Goal: Information Seeking & Learning: Learn about a topic

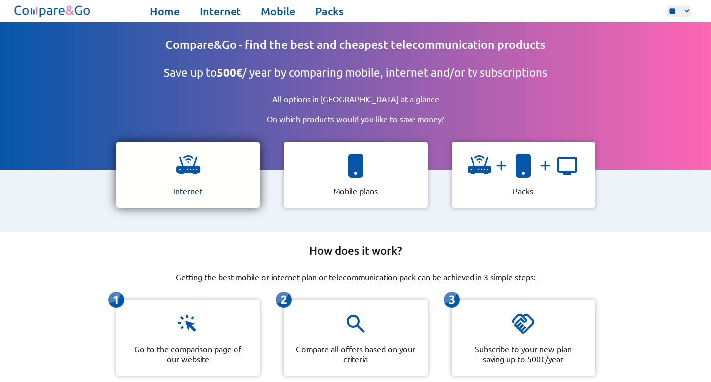
click at [194, 186] on p "Internet" at bounding box center [188, 191] width 28 height 10
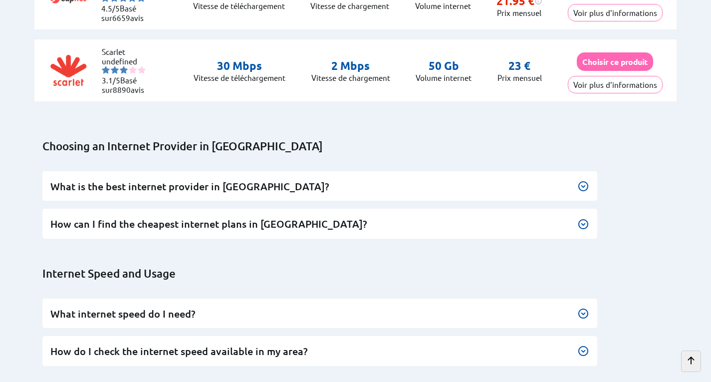
scroll to position [2739, 0]
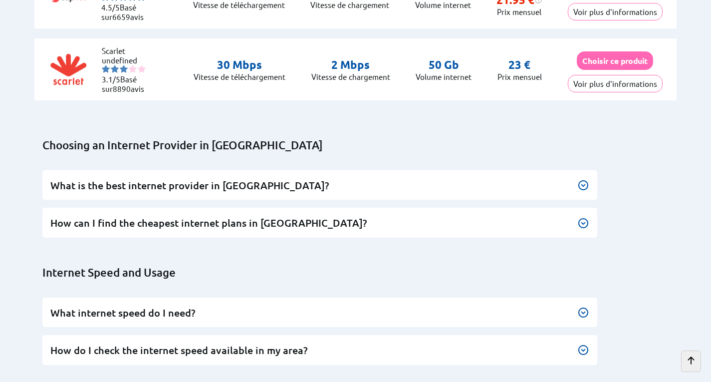
click at [588, 179] on img at bounding box center [583, 185] width 12 height 12
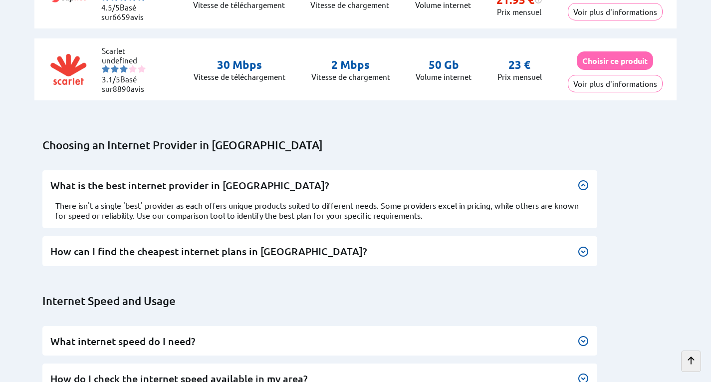
click at [581, 246] on img at bounding box center [583, 252] width 12 height 12
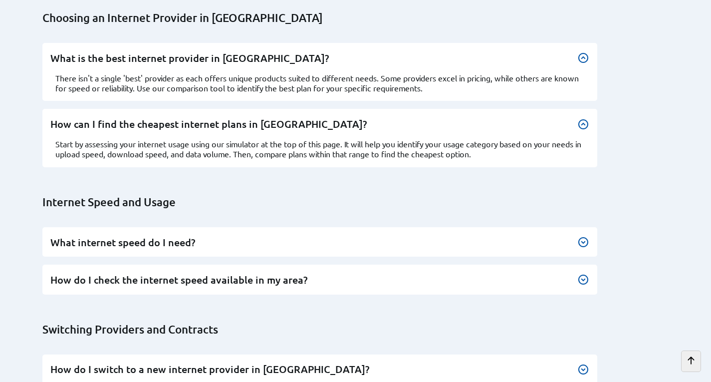
scroll to position [2874, 0]
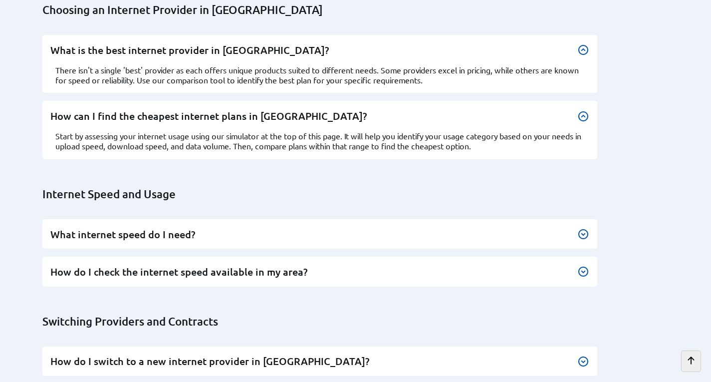
click at [580, 228] on img at bounding box center [583, 234] width 12 height 12
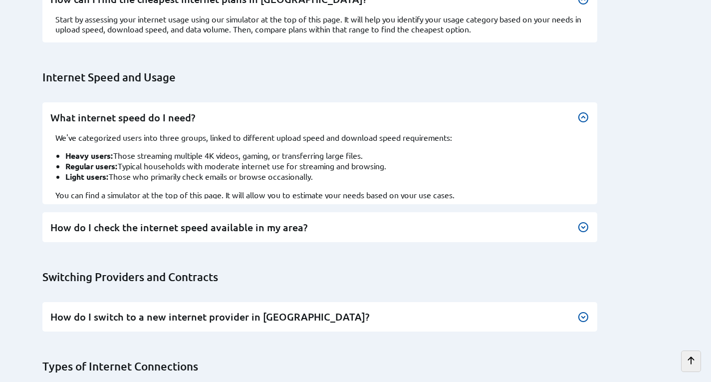
scroll to position [2991, 0]
click at [576, 322] on div "Choosing an Internet Provider in [GEOGRAPHIC_DATA] What is the best internet pr…" at bounding box center [360, 282] width 668 height 833
click at [585, 310] on img at bounding box center [583, 316] width 12 height 12
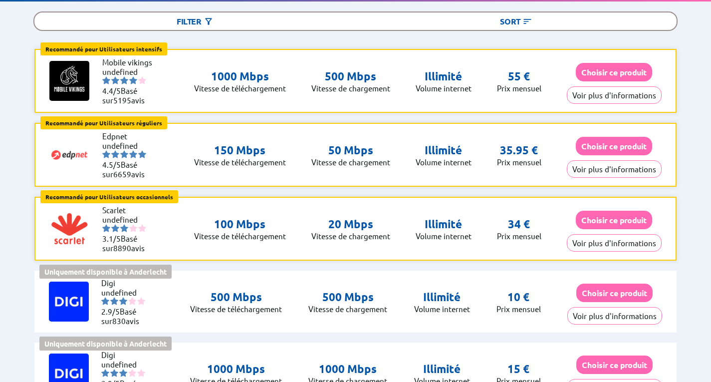
scroll to position [135, 0]
